Goal: Task Accomplishment & Management: Complete application form

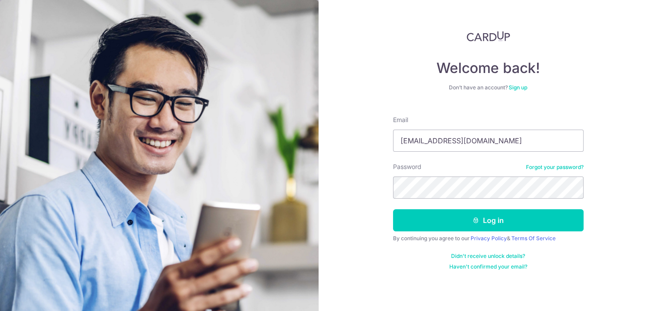
type input "[EMAIL_ADDRESS][DOMAIN_NAME]"
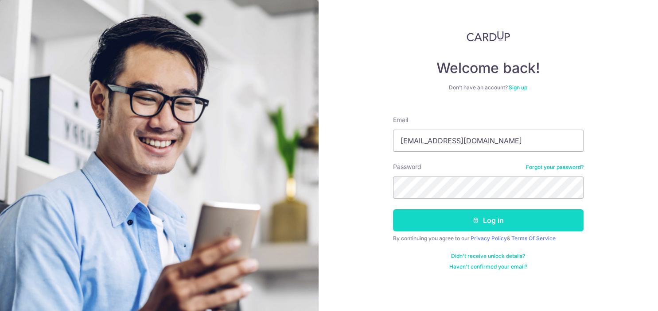
click at [486, 218] on button "Log in" at bounding box center [488, 221] width 191 height 22
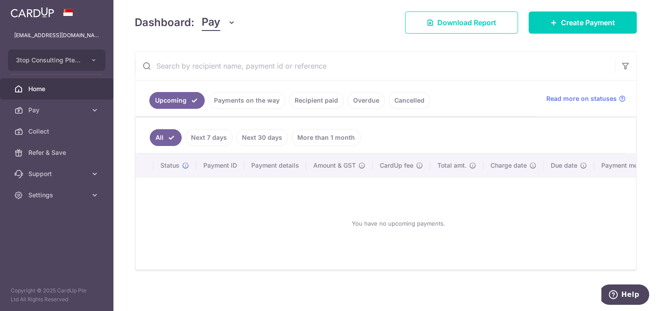
click at [413, 101] on link "Cancelled" at bounding box center [410, 100] width 42 height 17
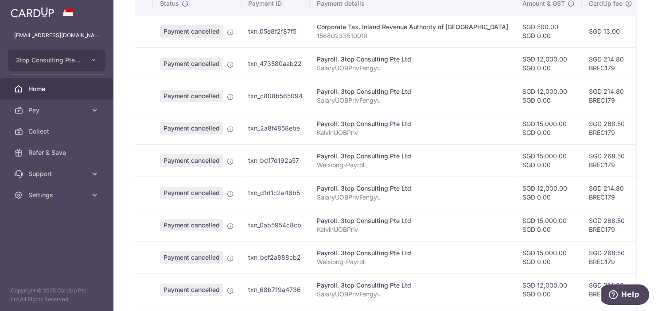
scroll to position [66, 0]
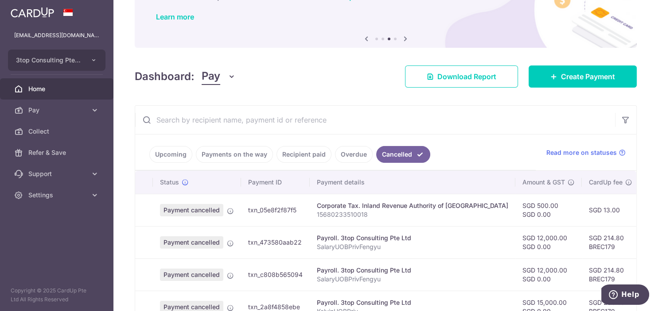
click at [345, 155] on link "Overdue" at bounding box center [354, 154] width 38 height 17
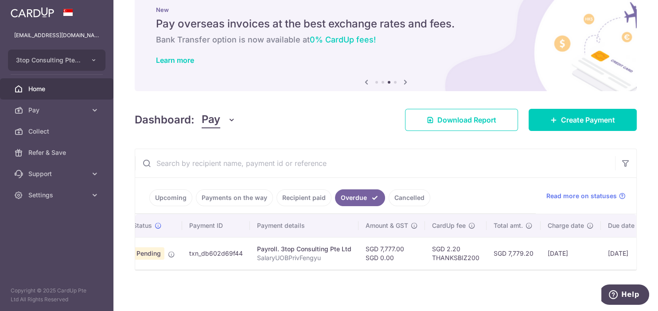
scroll to position [0, 0]
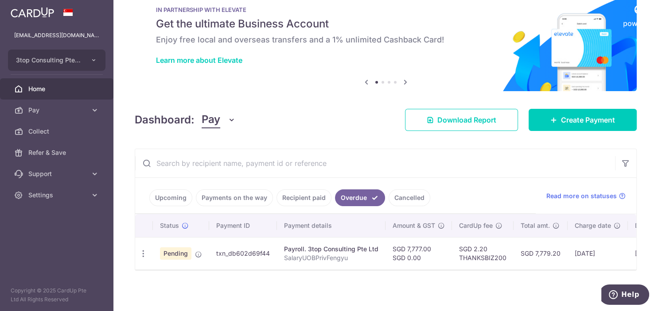
click at [56, 91] on span "Home" at bounding box center [57, 89] width 58 height 9
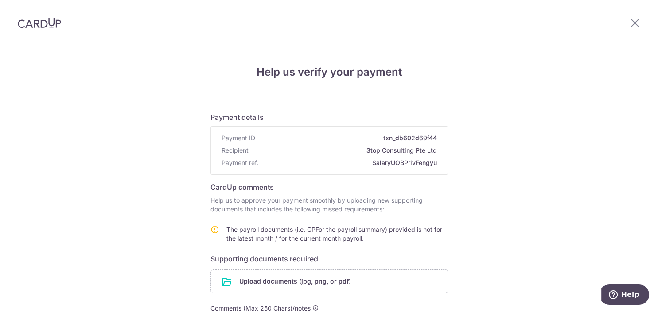
scroll to position [123, 0]
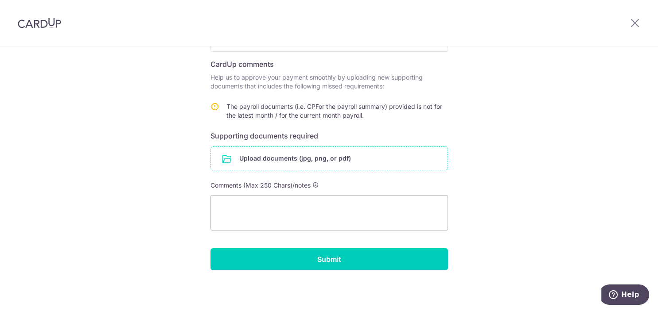
click at [353, 157] on input "file" at bounding box center [329, 158] width 237 height 23
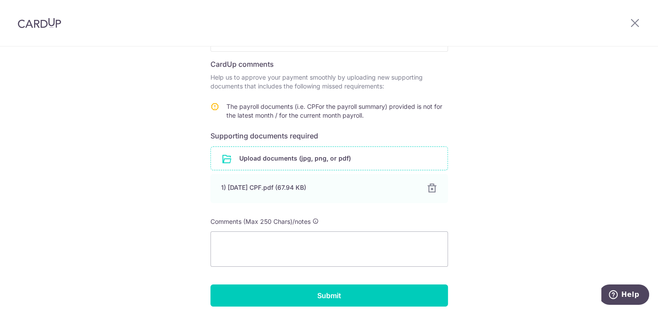
click at [306, 156] on input "file" at bounding box center [329, 158] width 237 height 23
click at [299, 155] on input "file" at bounding box center [329, 158] width 237 height 23
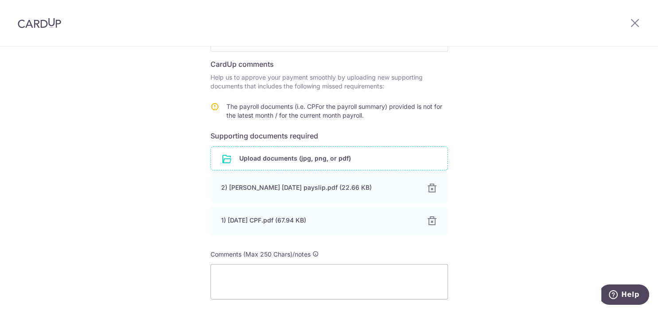
click at [307, 159] on input "file" at bounding box center [329, 158] width 237 height 23
click at [312, 158] on input "file" at bounding box center [329, 158] width 237 height 23
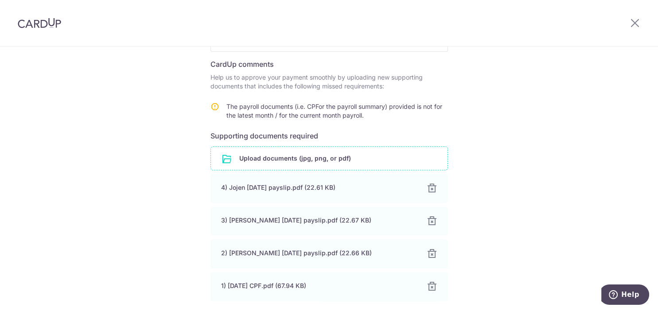
scroll to position [213, 0]
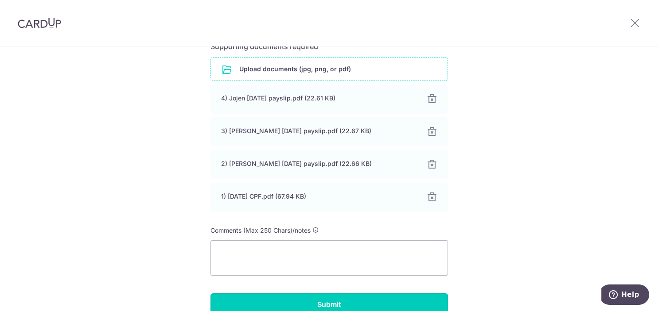
drag, startPoint x: 300, startPoint y: 304, endPoint x: 478, endPoint y: 263, distance: 182.2
click at [300, 303] on input "Submit" at bounding box center [328, 305] width 237 height 22
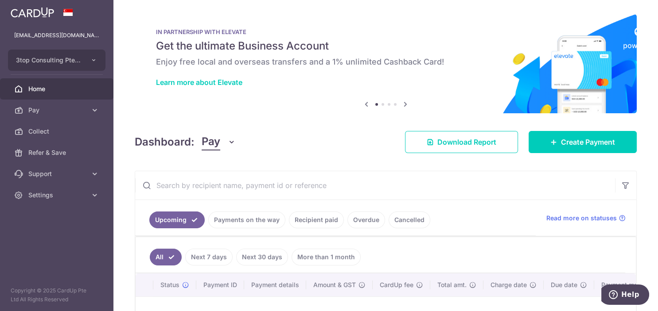
click at [363, 220] on link "Overdue" at bounding box center [366, 220] width 38 height 17
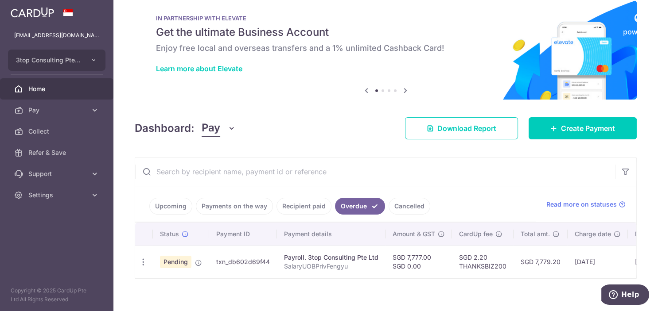
scroll to position [22, 0]
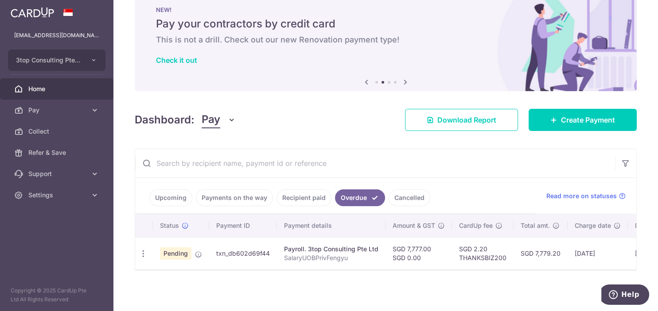
click at [299, 194] on link "Recipient paid" at bounding box center [303, 198] width 55 height 17
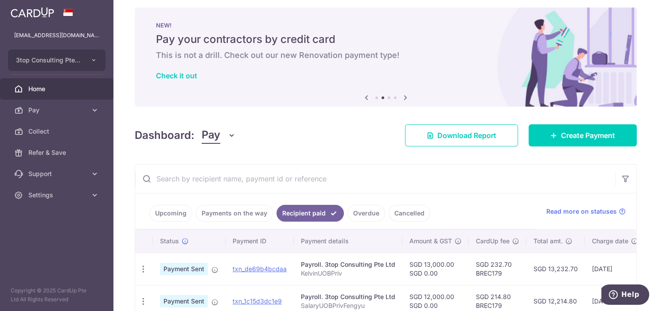
scroll to position [0, 0]
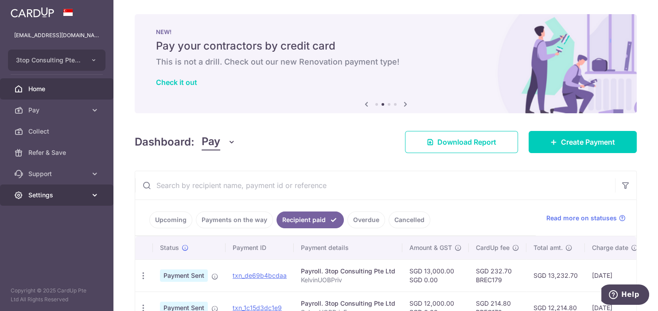
click at [66, 191] on link "Settings" at bounding box center [56, 195] width 113 height 21
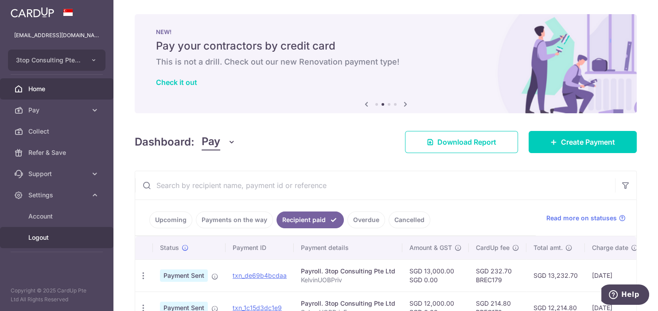
click at [48, 234] on span "Logout" at bounding box center [57, 238] width 58 height 9
